Goal: Obtain resource: Download file/media

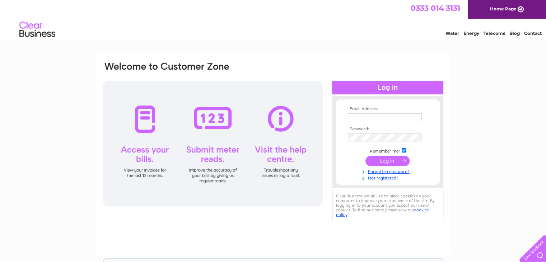
type input "office@stonecaredirect.co.uk"
click at [396, 160] on input "submit" at bounding box center [387, 161] width 44 height 10
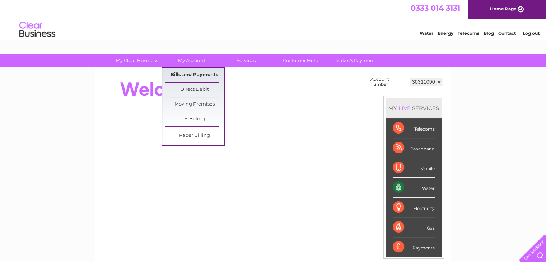
click at [194, 75] on link "Bills and Payments" at bounding box center [194, 75] width 59 height 14
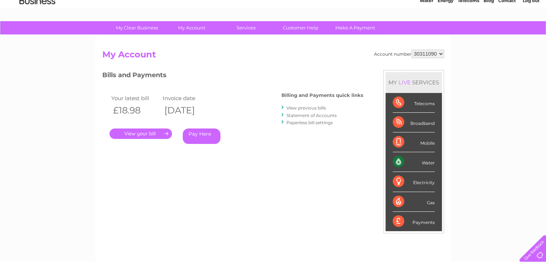
scroll to position [72, 0]
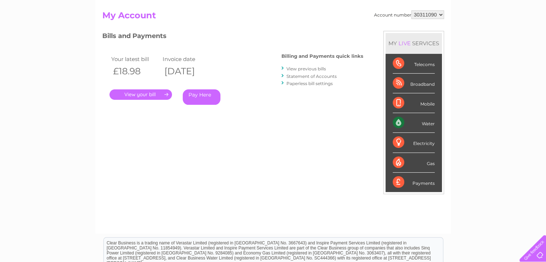
click at [310, 68] on link "View previous bills" at bounding box center [305, 68] width 39 height 5
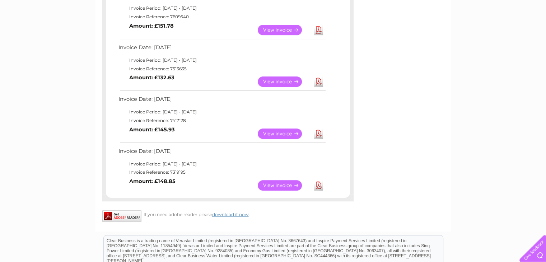
scroll to position [395, 0]
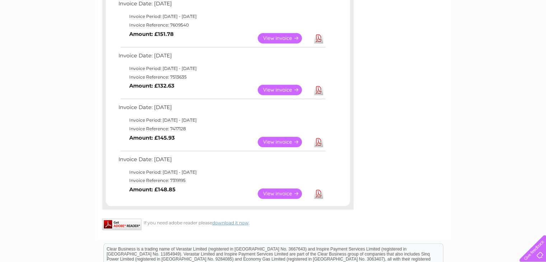
click at [319, 190] on link "Download" at bounding box center [318, 193] width 9 height 10
click at [316, 140] on link "Download" at bounding box center [318, 142] width 9 height 10
click at [317, 88] on link "Download" at bounding box center [318, 90] width 9 height 10
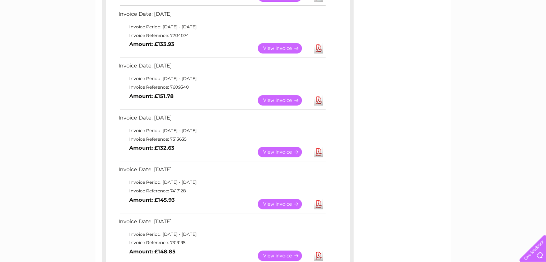
scroll to position [323, 0]
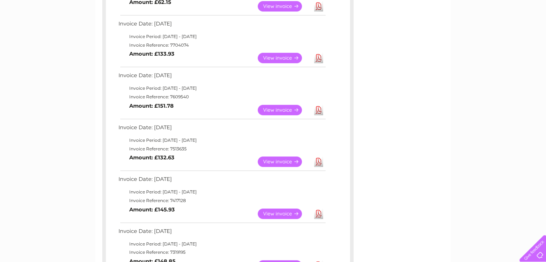
click at [315, 107] on link "Download" at bounding box center [318, 110] width 9 height 10
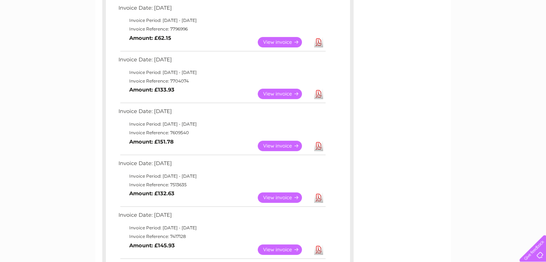
click at [319, 91] on link "Download" at bounding box center [318, 94] width 9 height 10
click at [316, 41] on link "Download" at bounding box center [318, 42] width 9 height 10
